Goal: Information Seeking & Learning: Learn about a topic

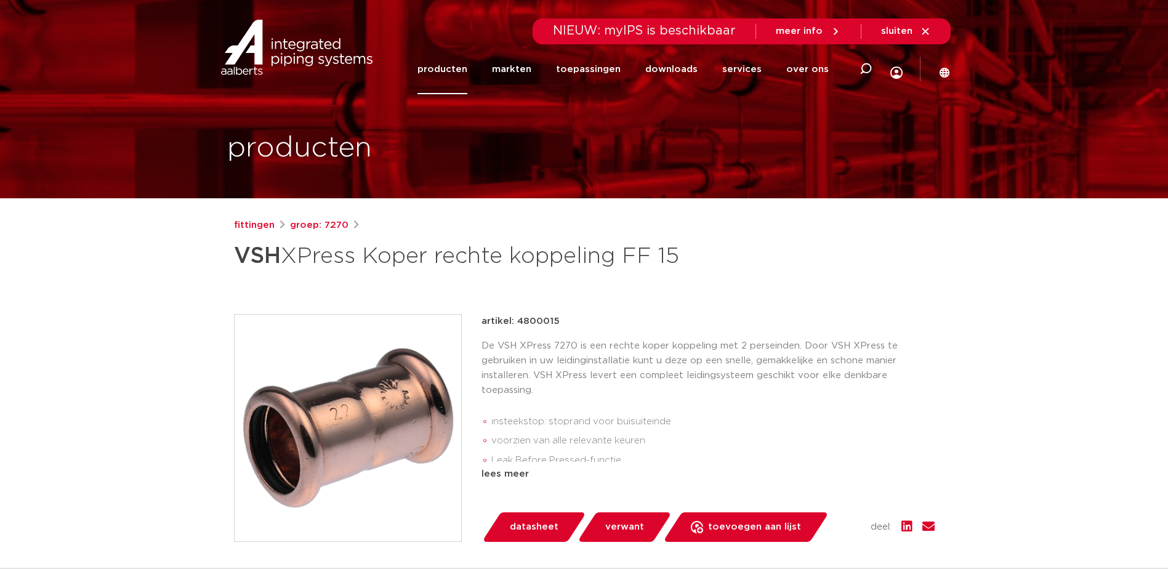
click at [458, 71] on link "producten" at bounding box center [443, 69] width 50 height 50
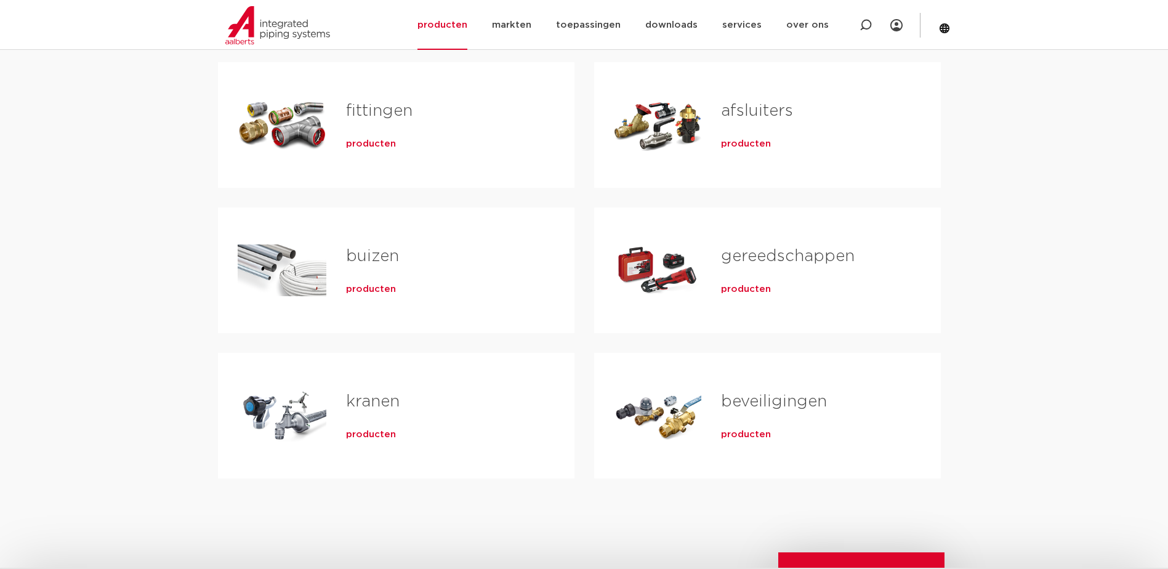
scroll to position [185, 0]
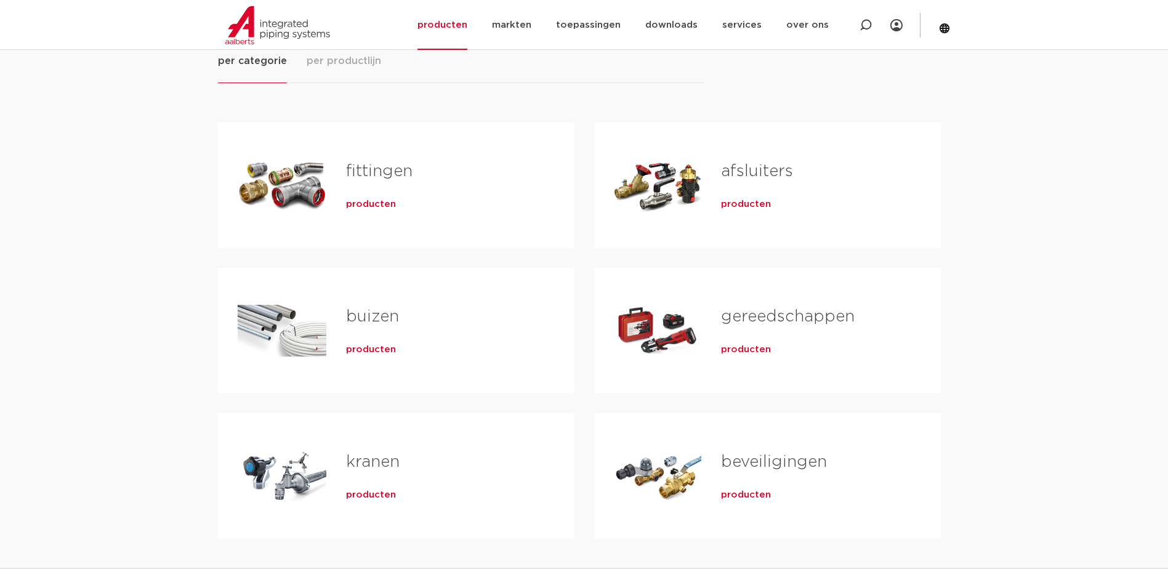
click at [366, 209] on span "producten" at bounding box center [371, 204] width 50 height 12
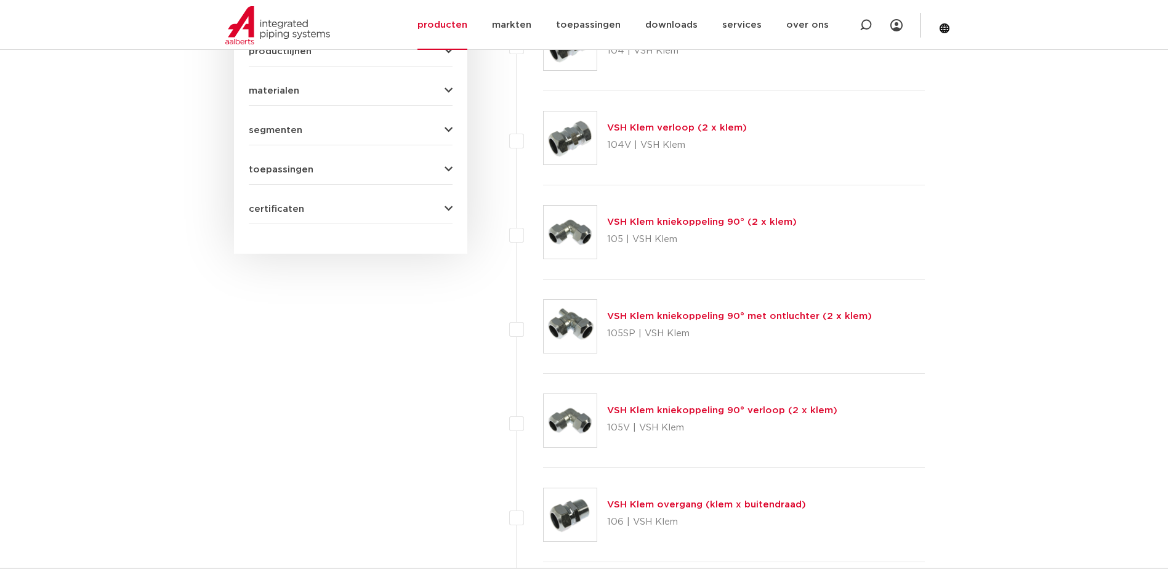
scroll to position [339, 0]
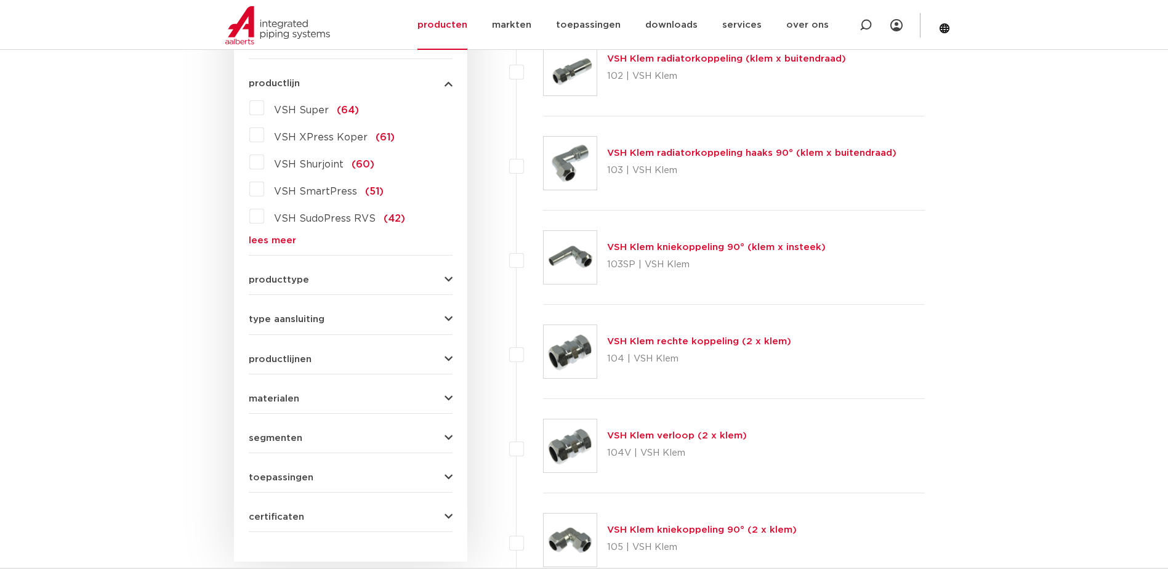
click at [350, 270] on div "producttype demontabel (179) meerdelig (62) accessoires (fittings) (49) voordee…" at bounding box center [351, 274] width 204 height 19
click at [443, 280] on button "producttype" at bounding box center [351, 279] width 204 height 9
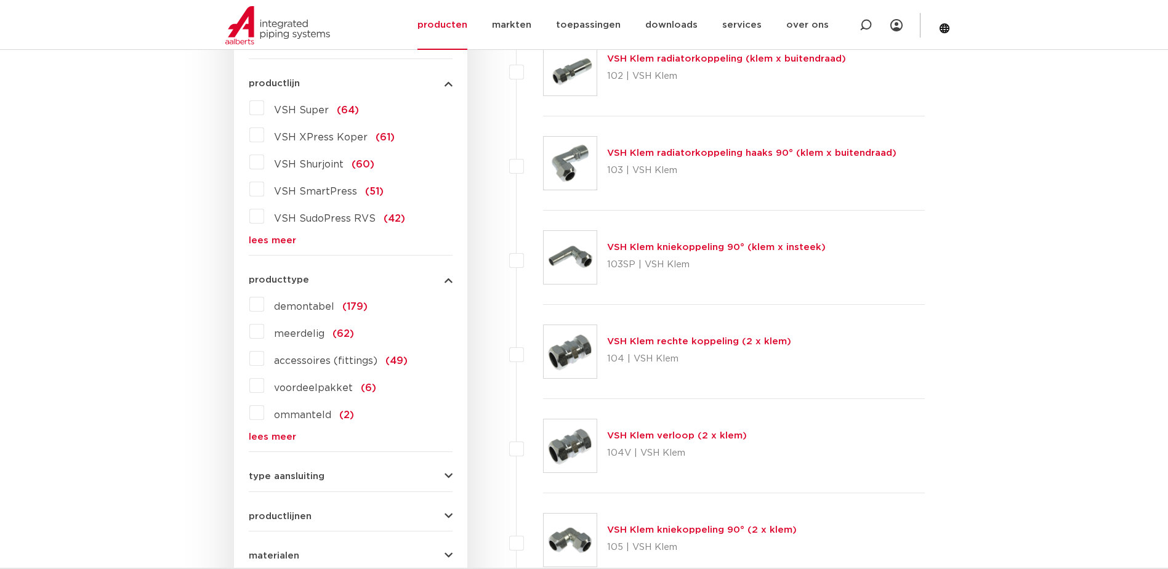
click at [449, 286] on div "producttype demontabel (179) meerdelig (62) accessoires (fittings) (49) voordee…" at bounding box center [351, 353] width 204 height 176
click at [450, 275] on icon "button" at bounding box center [449, 279] width 8 height 9
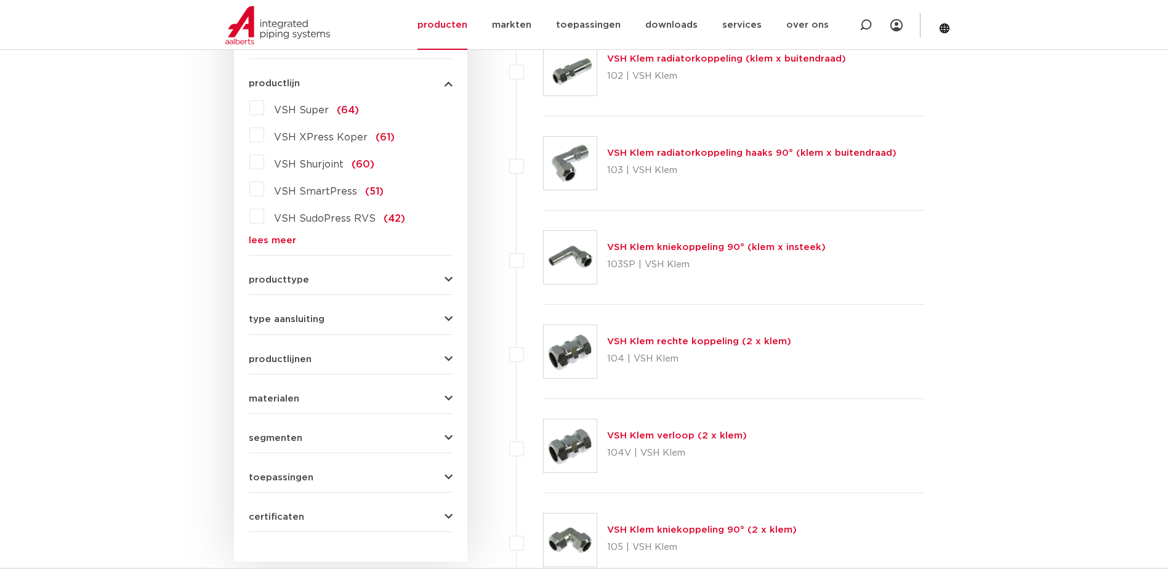
click at [265, 239] on link "lees meer" at bounding box center [351, 240] width 204 height 9
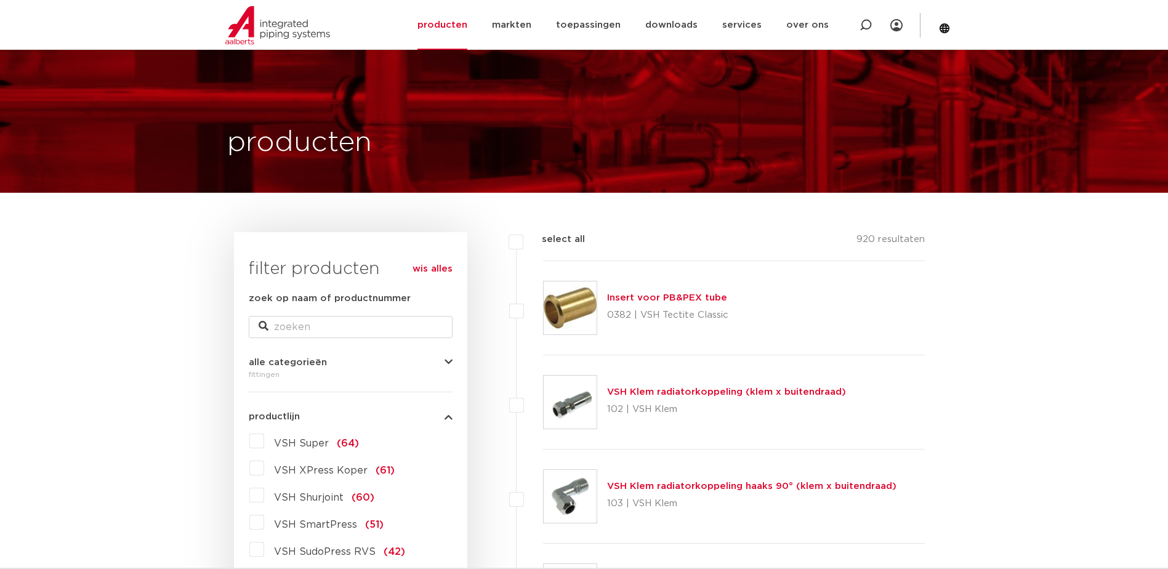
scroll to position [0, 0]
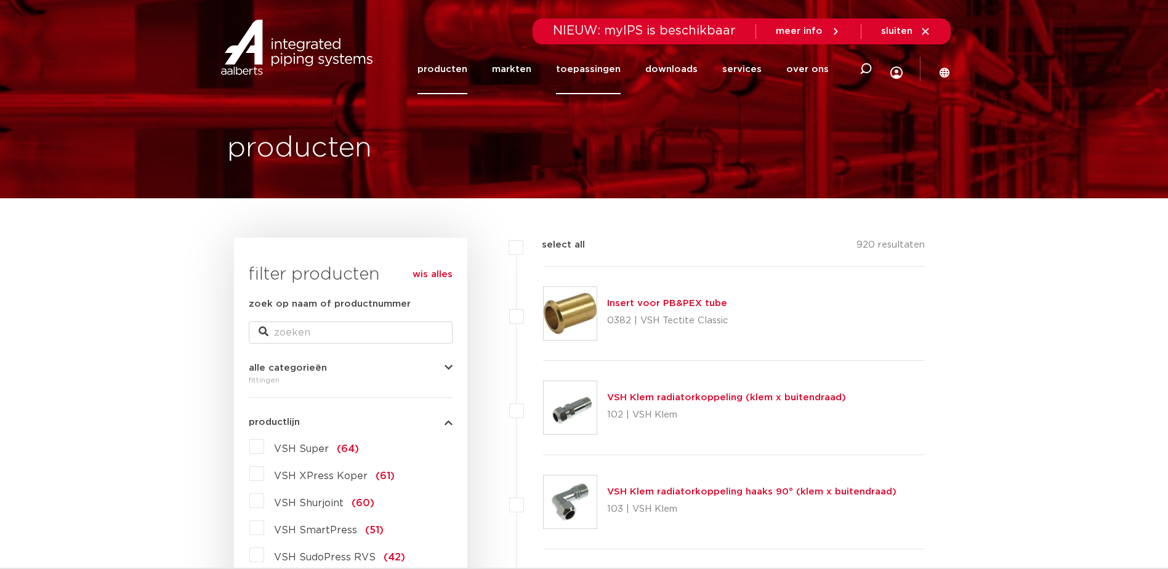
click at [570, 67] on link "toepassingen" at bounding box center [588, 69] width 65 height 50
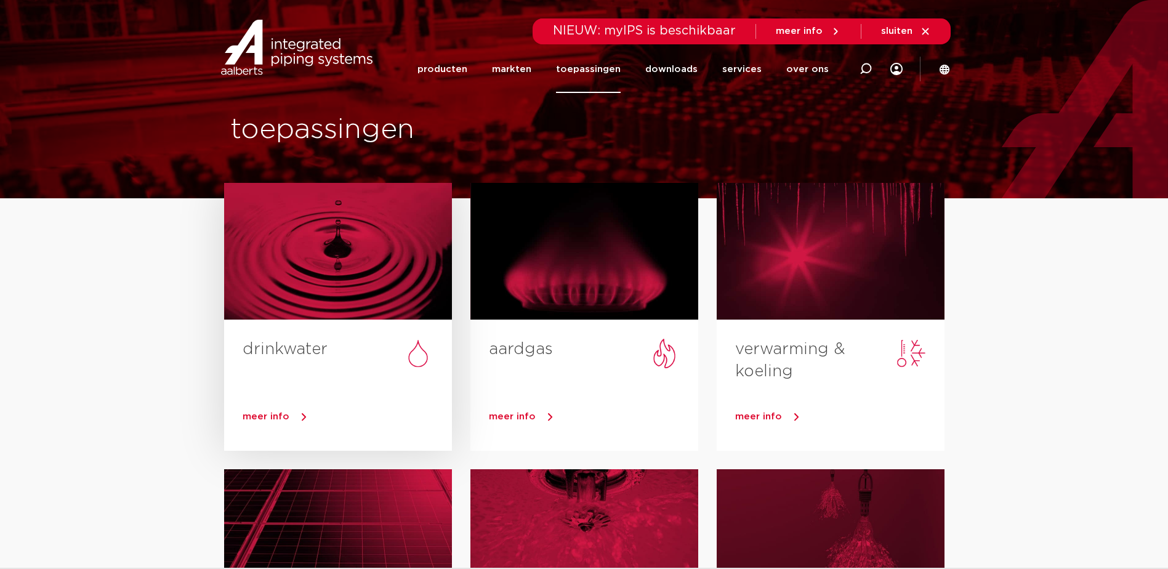
click at [309, 345] on link "drinkwater" at bounding box center [285, 349] width 85 height 16
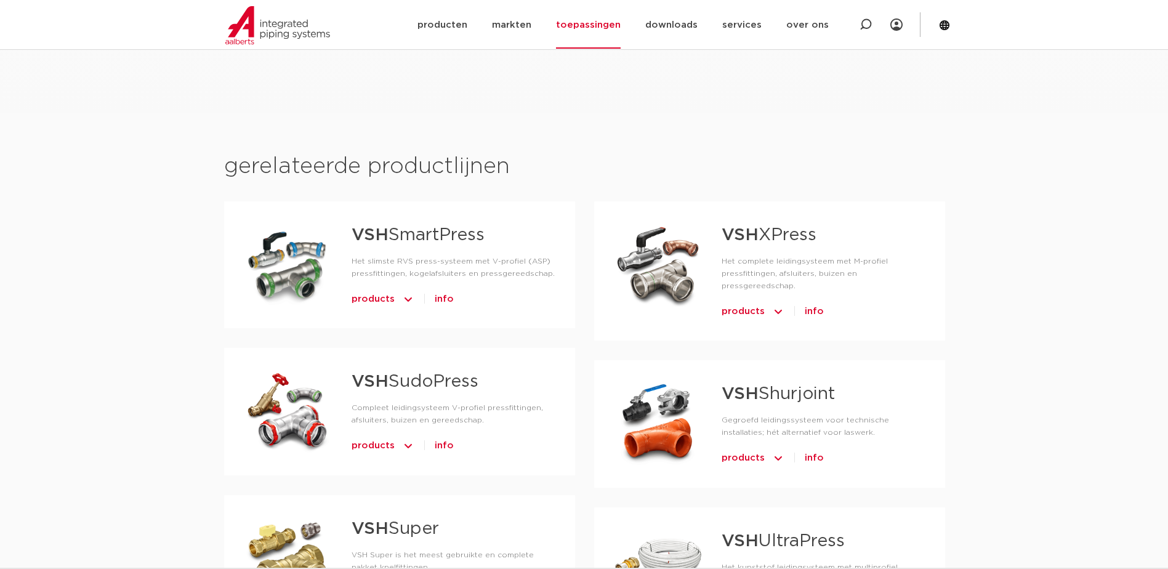
scroll to position [616, 0]
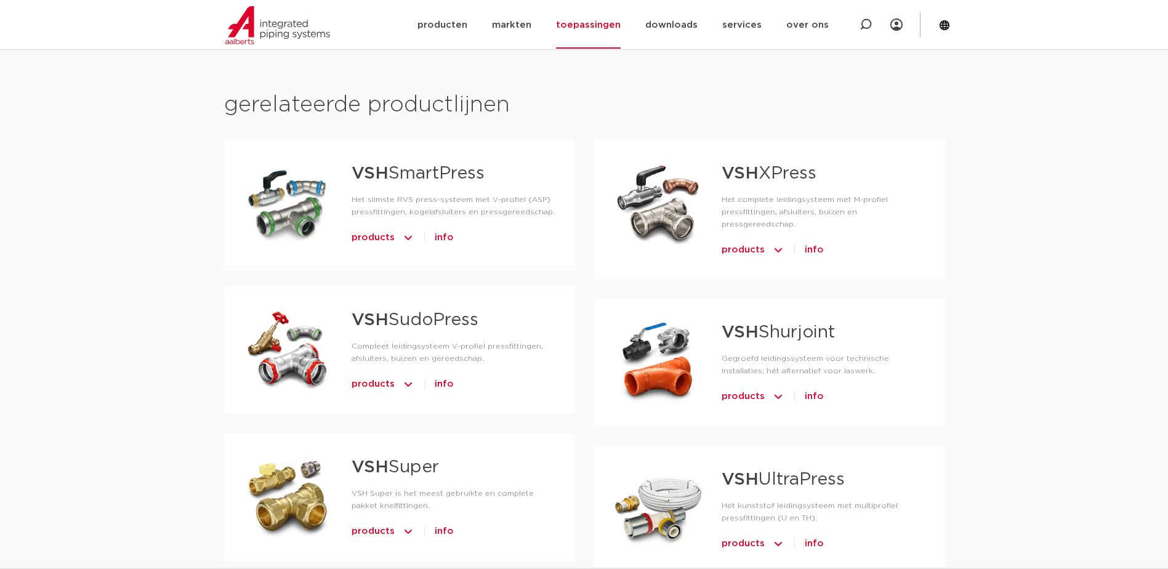
click at [767, 477] on link "VSH UltraPress" at bounding box center [783, 479] width 123 height 17
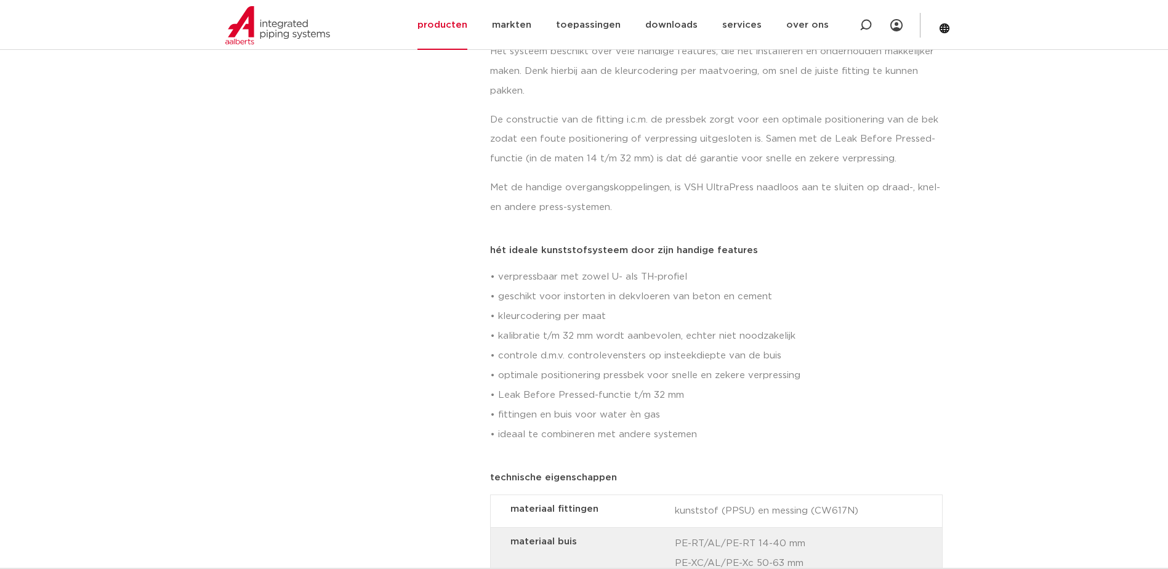
scroll to position [677, 0]
